Goal: Transaction & Acquisition: Obtain resource

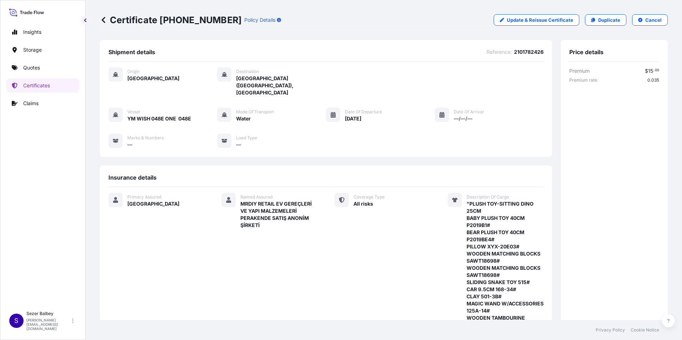
scroll to position [6, 0]
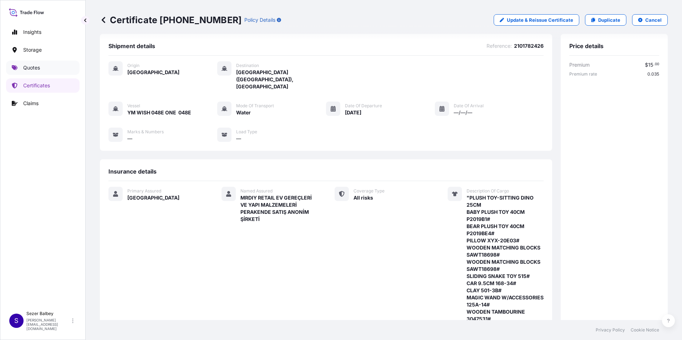
click at [35, 70] on p "Quotes" at bounding box center [31, 67] width 17 height 7
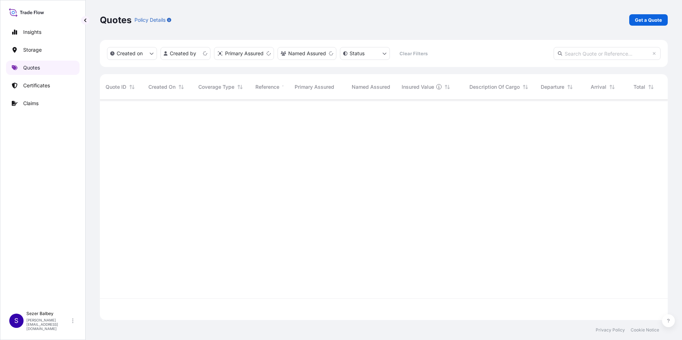
scroll to position [219, 563]
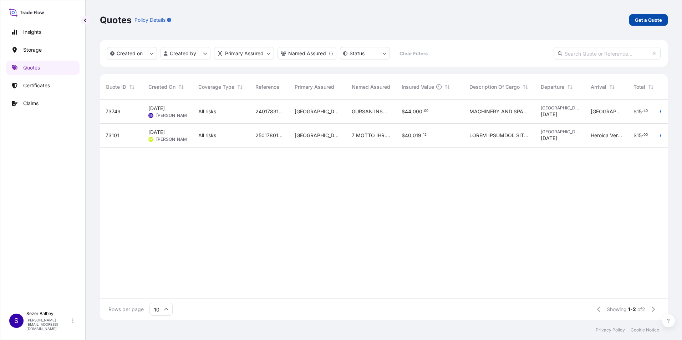
click at [639, 22] on p "Get a Quote" at bounding box center [648, 19] width 27 height 7
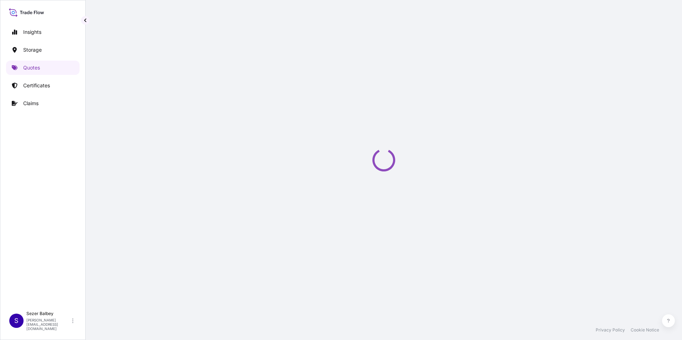
scroll to position [11, 0]
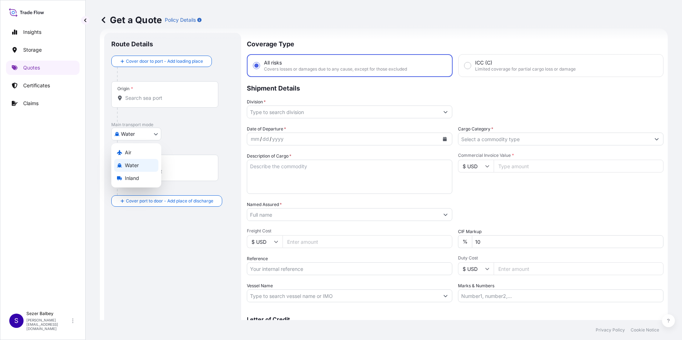
click at [150, 133] on body "Insights Storage Quotes Certificates Claims S [PERSON_NAME] Balbey [PERSON_NAME…" at bounding box center [341, 170] width 682 height 340
click at [141, 147] on div "Air" at bounding box center [136, 152] width 44 height 13
select select "Air"
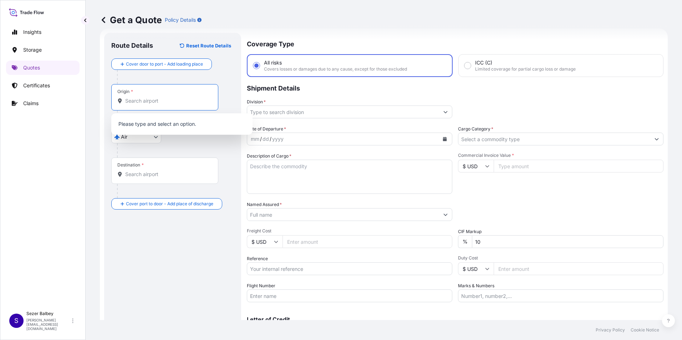
click at [151, 103] on input "Origin *" at bounding box center [167, 100] width 84 height 7
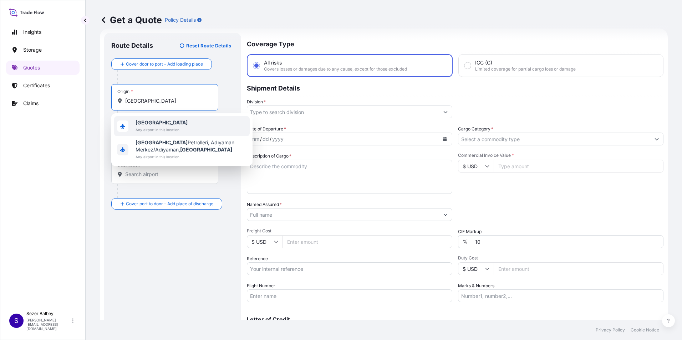
click at [146, 127] on span "Any airport in this location" at bounding box center [162, 129] width 52 height 7
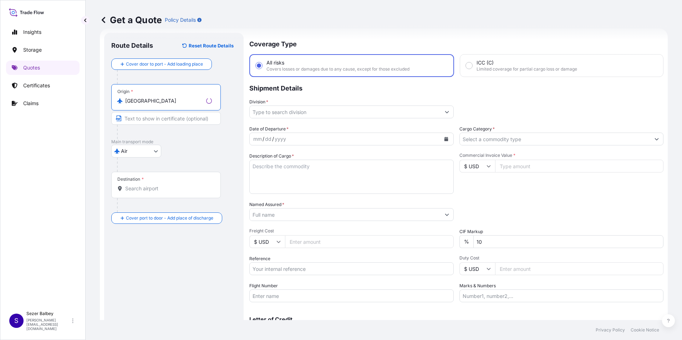
type input "[GEOGRAPHIC_DATA]"
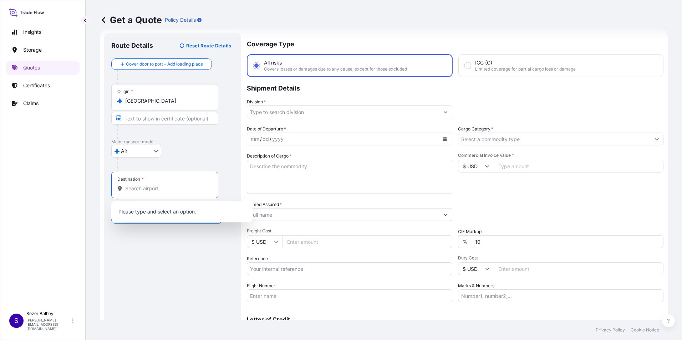
click at [145, 187] on input "Destination *" at bounding box center [167, 188] width 84 height 7
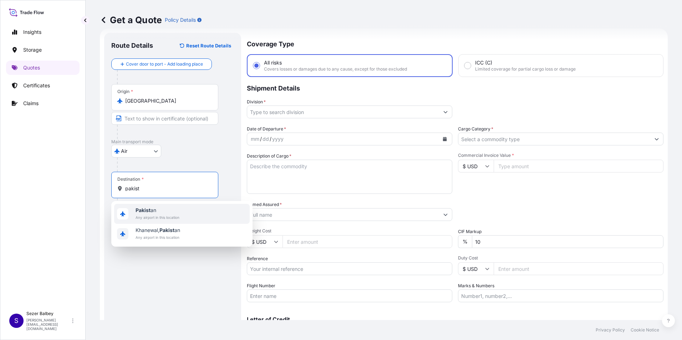
click at [155, 220] on span "Any airport in this location" at bounding box center [158, 217] width 44 height 7
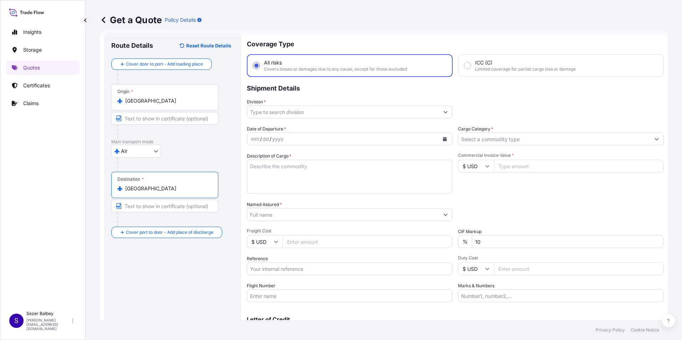
type input "[GEOGRAPHIC_DATA]"
click at [289, 115] on input "Division *" at bounding box center [343, 112] width 192 height 13
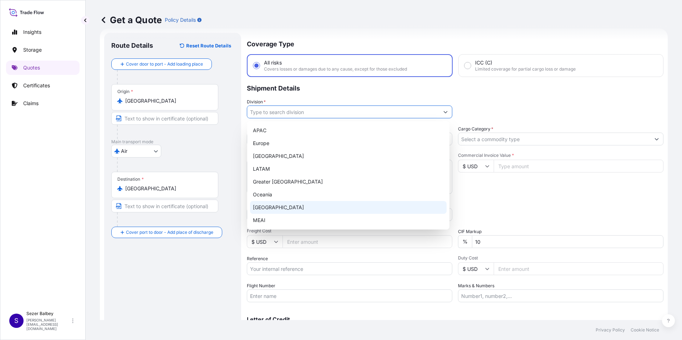
click at [274, 206] on div "[GEOGRAPHIC_DATA]" at bounding box center [348, 207] width 197 height 13
type input "[GEOGRAPHIC_DATA]"
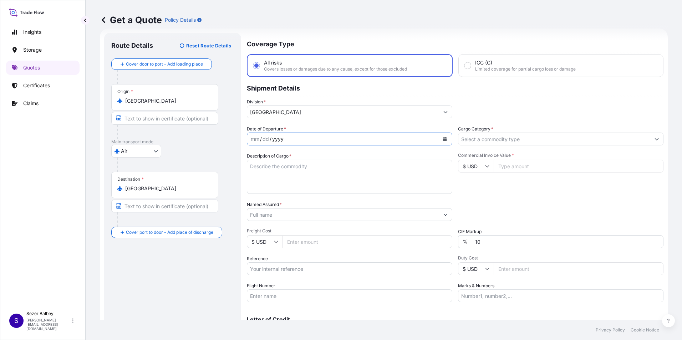
click at [316, 132] on div "Date of Departure * mm / dd / yyyy" at bounding box center [350, 136] width 206 height 20
click at [443, 142] on button "Calendar" at bounding box center [444, 138] width 11 height 11
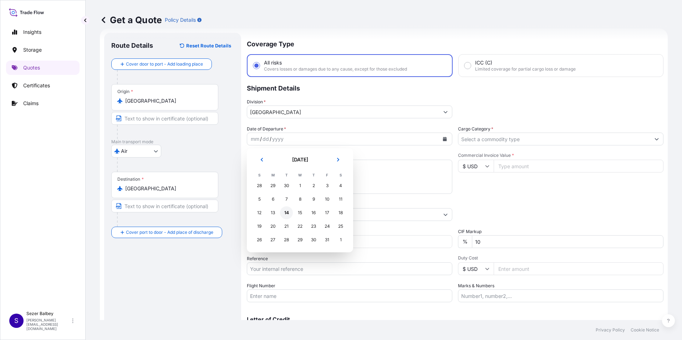
click at [287, 215] on div "14" at bounding box center [286, 213] width 13 height 13
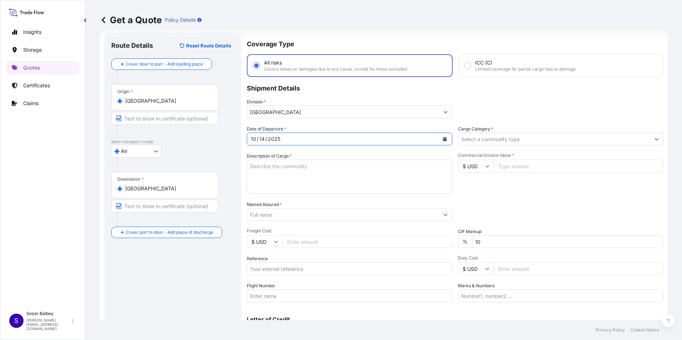
click at [285, 173] on textarea "Description of Cargo *" at bounding box center [350, 177] width 206 height 34
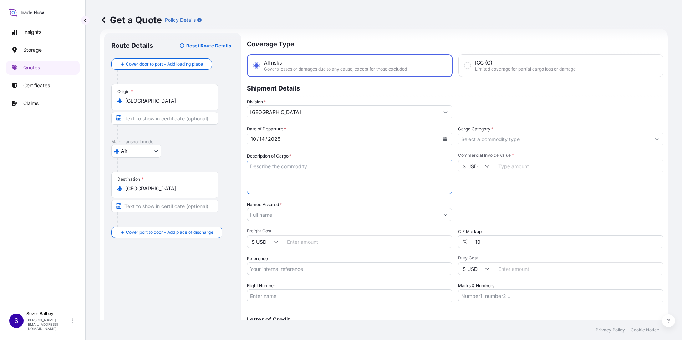
click at [273, 165] on textarea "Description of Cargo *" at bounding box center [350, 177] width 206 height 34
paste textarea "APPLICANT NAME AND ADDRESS:MAPAK EDIBLE OILS (PVT) LTD. [STREET_ADDRESS] V, PHA…"
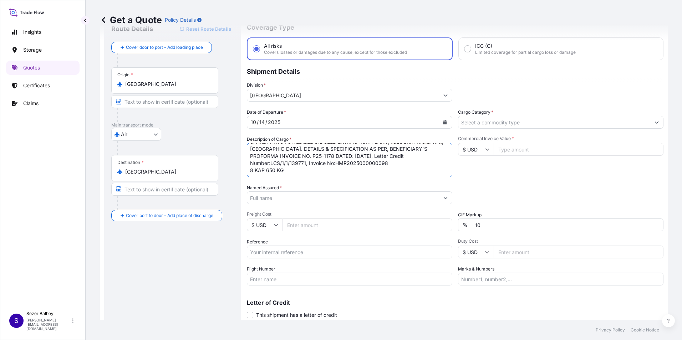
scroll to position [15, 0]
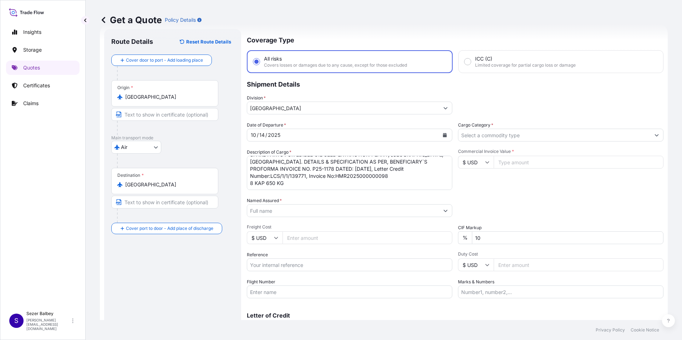
drag, startPoint x: 306, startPoint y: 184, endPoint x: 300, endPoint y: 182, distance: 6.0
click at [300, 182] on textarea "APPLICANT NAME AND ADDRESS:MAPAK EDIBLE OILS (PVT) LTD. [STREET_ADDRESS] V, PHA…" at bounding box center [350, 173] width 206 height 34
paste textarea "235 4811 5793"
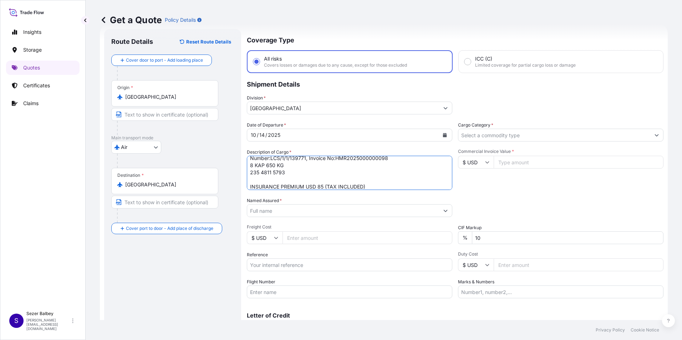
type textarea "APPLICANT NAME AND ADDRESS:MAPAK EDIBLE OILS (PVT) LTD. [STREET_ADDRESS] V, PHA…"
click at [412, 209] on input "Named Assured *" at bounding box center [343, 210] width 192 height 13
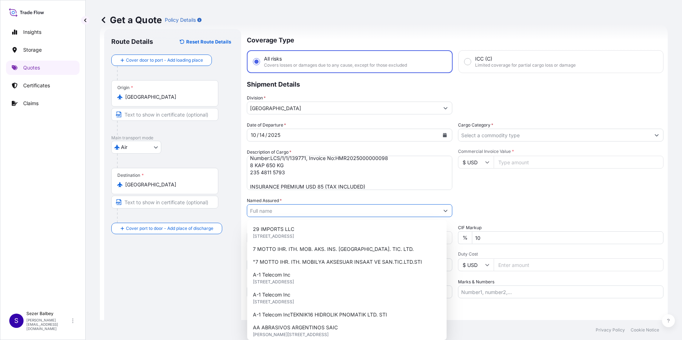
drag, startPoint x: 262, startPoint y: 210, endPoint x: 257, endPoint y: 209, distance: 4.7
click at [259, 209] on input "Named Assured *" at bounding box center [343, 210] width 192 height 13
paste input "HUM MUHENDISLIK VE TICARET LTD. STI."
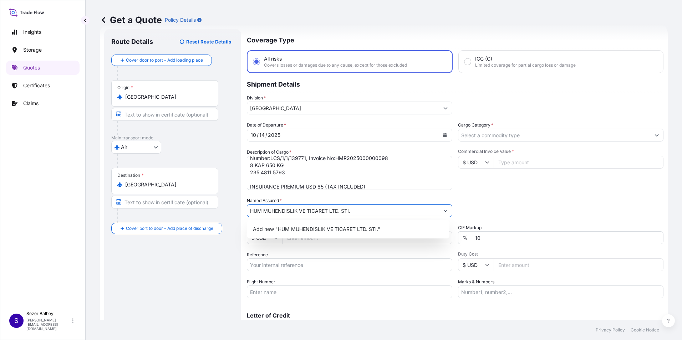
type input "HUM MUHENDISLIK VE TICARET LTD. STI."
click at [202, 261] on div "Route Details Reset Route Details Cover door to port - Add loading place Place …" at bounding box center [172, 190] width 123 height 309
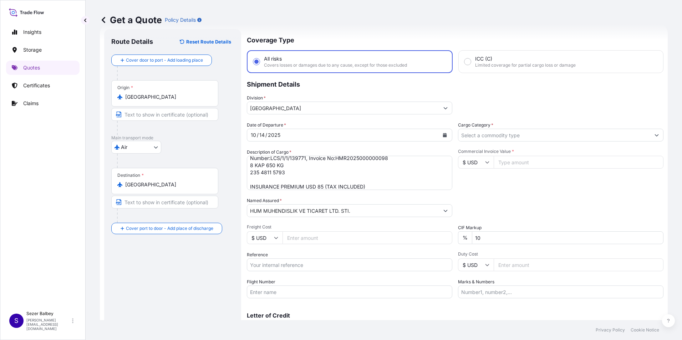
click at [292, 294] on input "Flight Number" at bounding box center [350, 292] width 206 height 13
paste input "TK2337 / İZMİR-[GEOGRAPHIC_DATA] / [DATE] TK0708 / [GEOGRAPHIC_DATA]-[GEOGRAPHI…"
drag, startPoint x: 356, startPoint y: 292, endPoint x: 345, endPoint y: 285, distance: 13.2
click at [356, 290] on input "TK2337 / İZMİR-[GEOGRAPHIC_DATA] / [DATE] TK0708 / [GEOGRAPHIC_DATA]-[GEOGRAPHI…" at bounding box center [350, 292] width 206 height 13
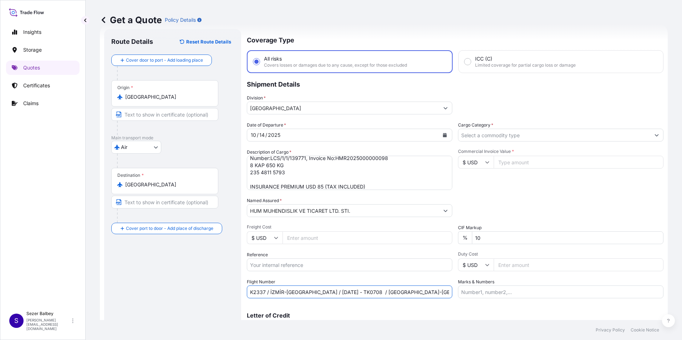
scroll to position [0, 8]
type input "TK2337 / İZMİR-[GEOGRAPHIC_DATA] / [DATE] - TK0708 / [GEOGRAPHIC_DATA]-[GEOGRAP…"
click at [475, 239] on input "10" at bounding box center [568, 238] width 192 height 13
type input "1"
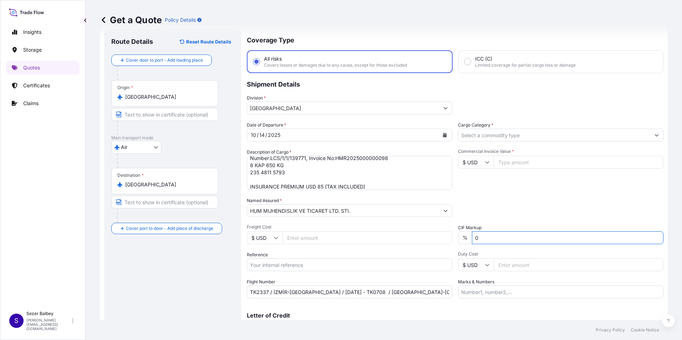
type input "0"
click at [479, 197] on div "Date of Departure * [DATE] Cargo Category * Description of Cargo * APPLICANT NA…" at bounding box center [455, 210] width 417 height 177
click at [485, 163] on icon at bounding box center [487, 162] width 4 height 4
drag, startPoint x: 480, startPoint y: 180, endPoint x: 485, endPoint y: 175, distance: 7.3
click at [480, 180] on div "€ EUR" at bounding box center [474, 182] width 30 height 14
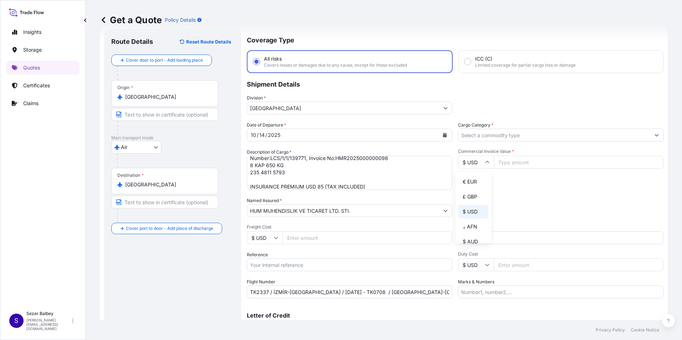
type input "€ EUR"
click at [502, 165] on input "Commercial Invoice Value *" at bounding box center [579, 162] width 170 height 13
type input "32500"
click at [509, 187] on div "Commercial Invoice Value * € EUR 32500" at bounding box center [561, 169] width 206 height 41
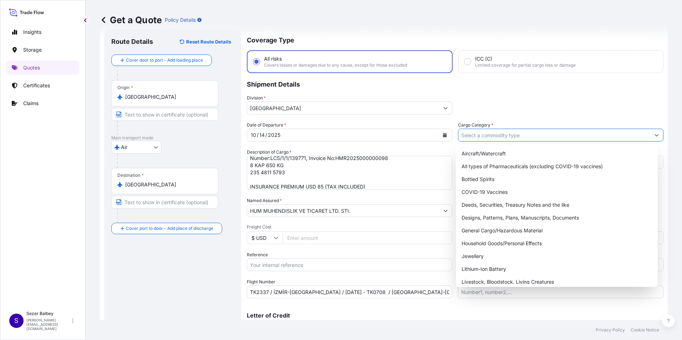
click at [489, 136] on input "Cargo Category *" at bounding box center [555, 135] width 192 height 13
click at [481, 227] on div "General Cargo/Hazardous Material" at bounding box center [557, 230] width 197 height 13
type input "General Cargo/Hazardous Material"
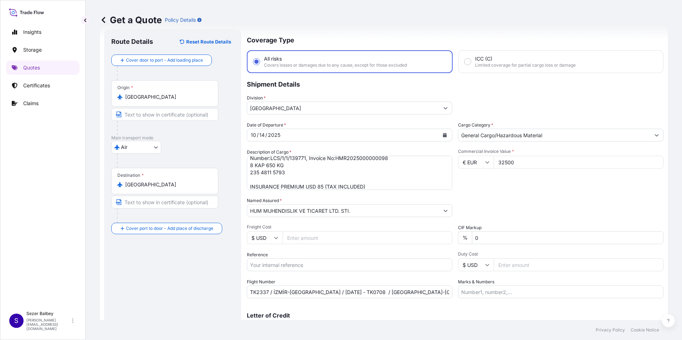
click at [492, 195] on div "Date of Departure * [DATE] Cargo Category * General Cargo/Hazardous Material De…" at bounding box center [455, 210] width 417 height 177
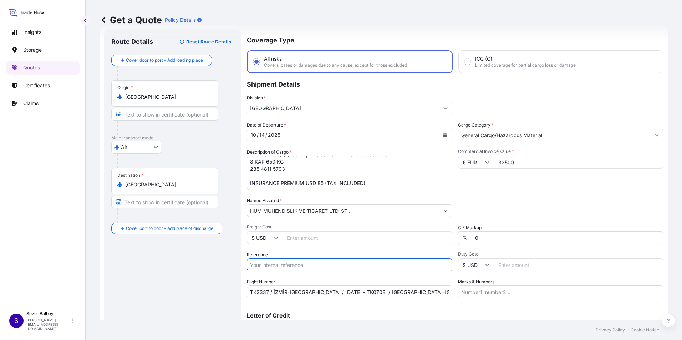
click at [275, 266] on input "Reference" at bounding box center [350, 265] width 206 height 13
click at [374, 259] on input "Reference" at bounding box center [350, 265] width 206 height 13
paste input "2221785218"
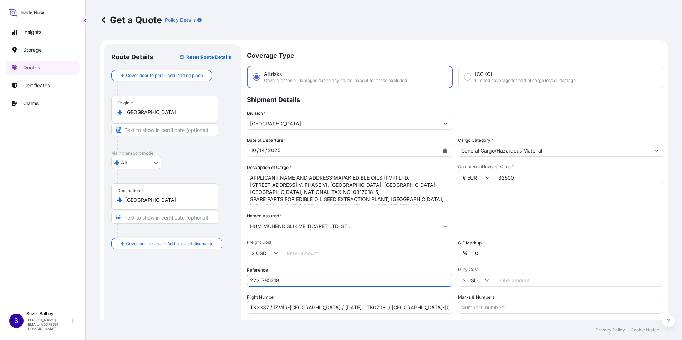
scroll to position [34, 0]
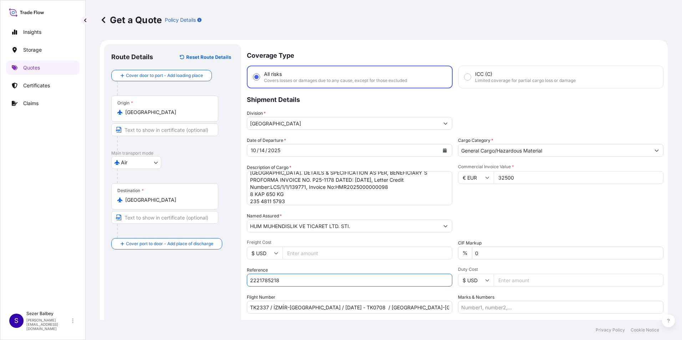
type input "2221785218"
click at [499, 206] on div "Date of Departure * [DATE] Cargo Category * General Cargo/Hazardous Material De…" at bounding box center [455, 225] width 417 height 177
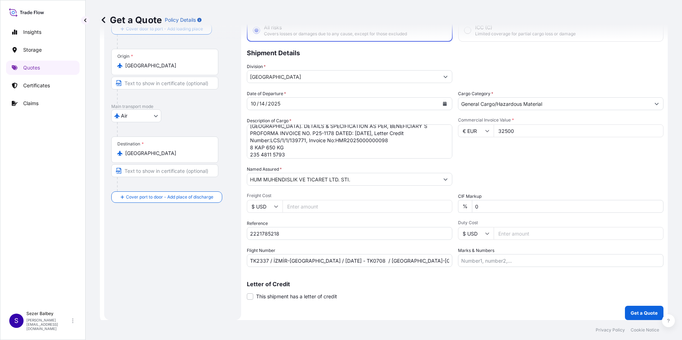
scroll to position [51, 0]
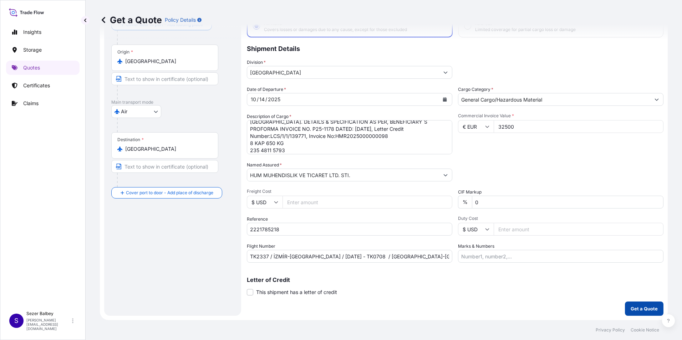
click at [649, 305] on button "Get a Quote" at bounding box center [644, 309] width 39 height 14
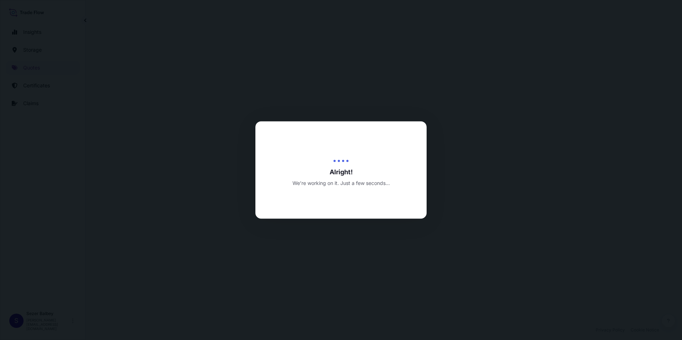
select select "Air"
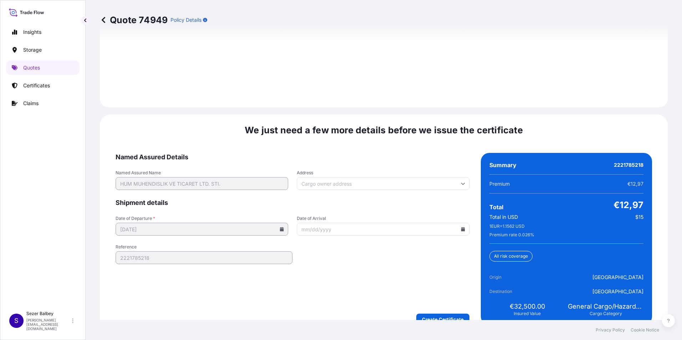
scroll to position [1042, 0]
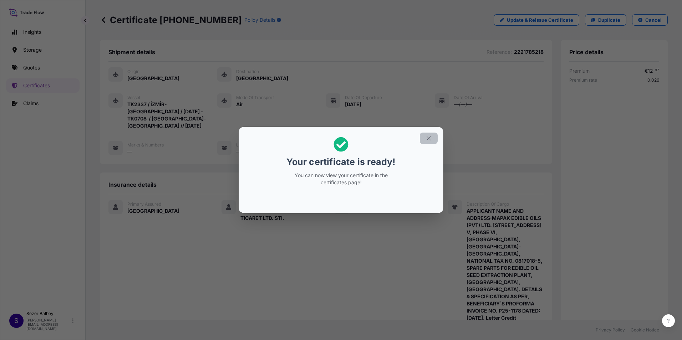
click at [429, 141] on icon "button" at bounding box center [429, 138] width 6 height 6
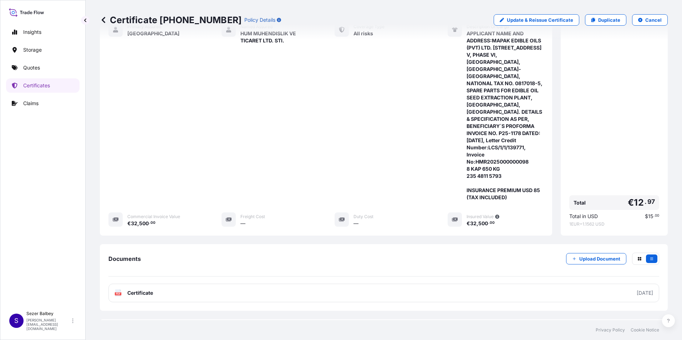
scroll to position [178, 0]
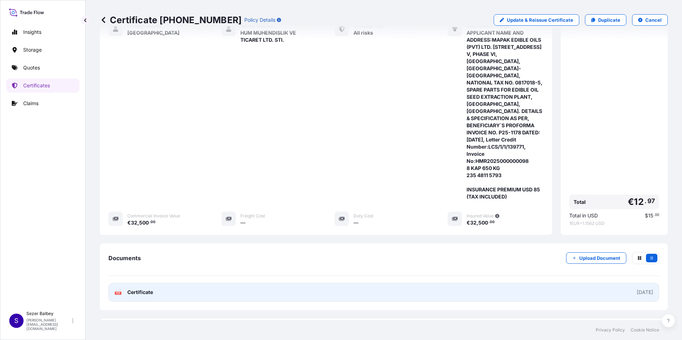
click at [135, 289] on span "Certificate" at bounding box center [140, 292] width 26 height 7
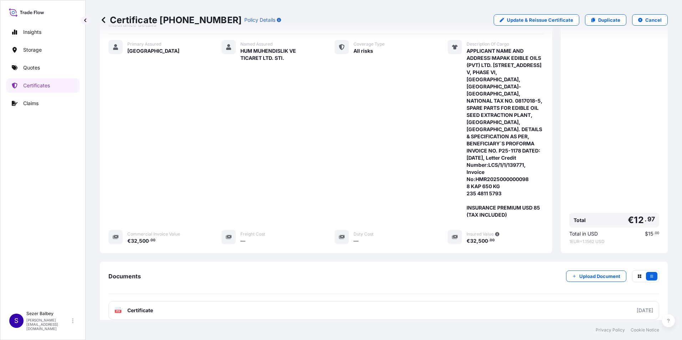
scroll to position [143, 0]
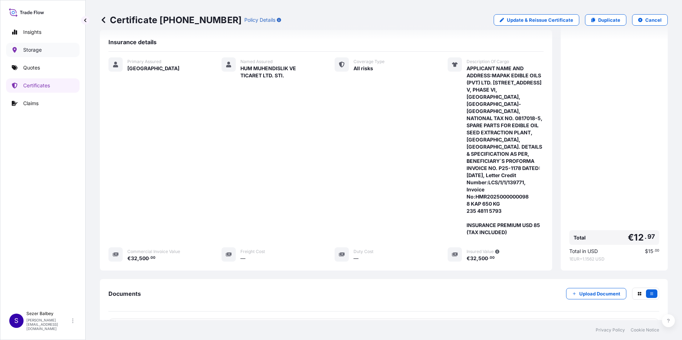
click at [52, 55] on link "Storage" at bounding box center [43, 50] width 74 height 14
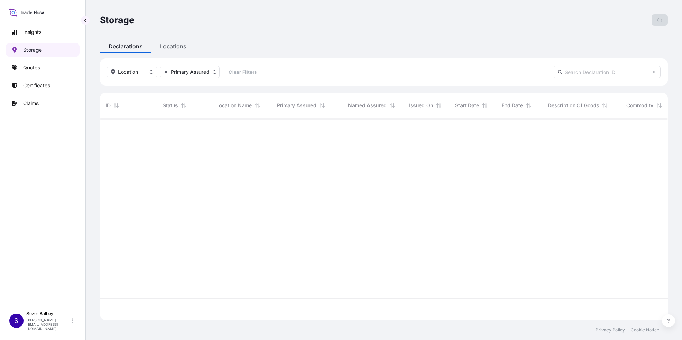
scroll to position [201, 563]
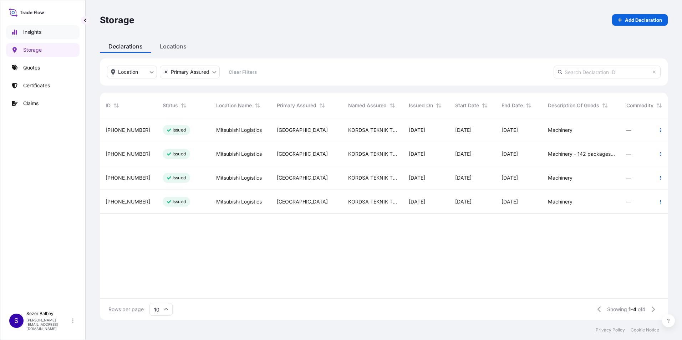
click at [37, 33] on p "Insights" at bounding box center [32, 32] width 18 height 7
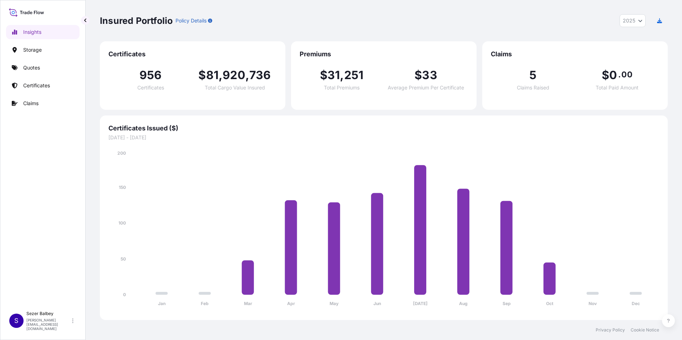
click at [632, 22] on span "2025" at bounding box center [629, 20] width 12 height 7
click at [629, 54] on div "2024" at bounding box center [633, 52] width 20 height 13
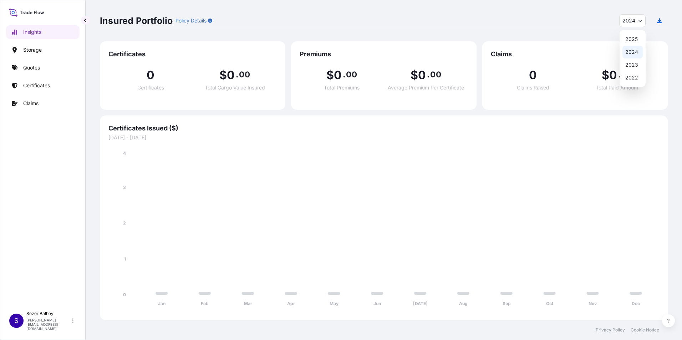
click at [626, 26] on button "2024" at bounding box center [633, 20] width 26 height 13
click at [631, 38] on div "2025" at bounding box center [633, 39] width 20 height 13
select select "2025"
